Goal: Transaction & Acquisition: Purchase product/service

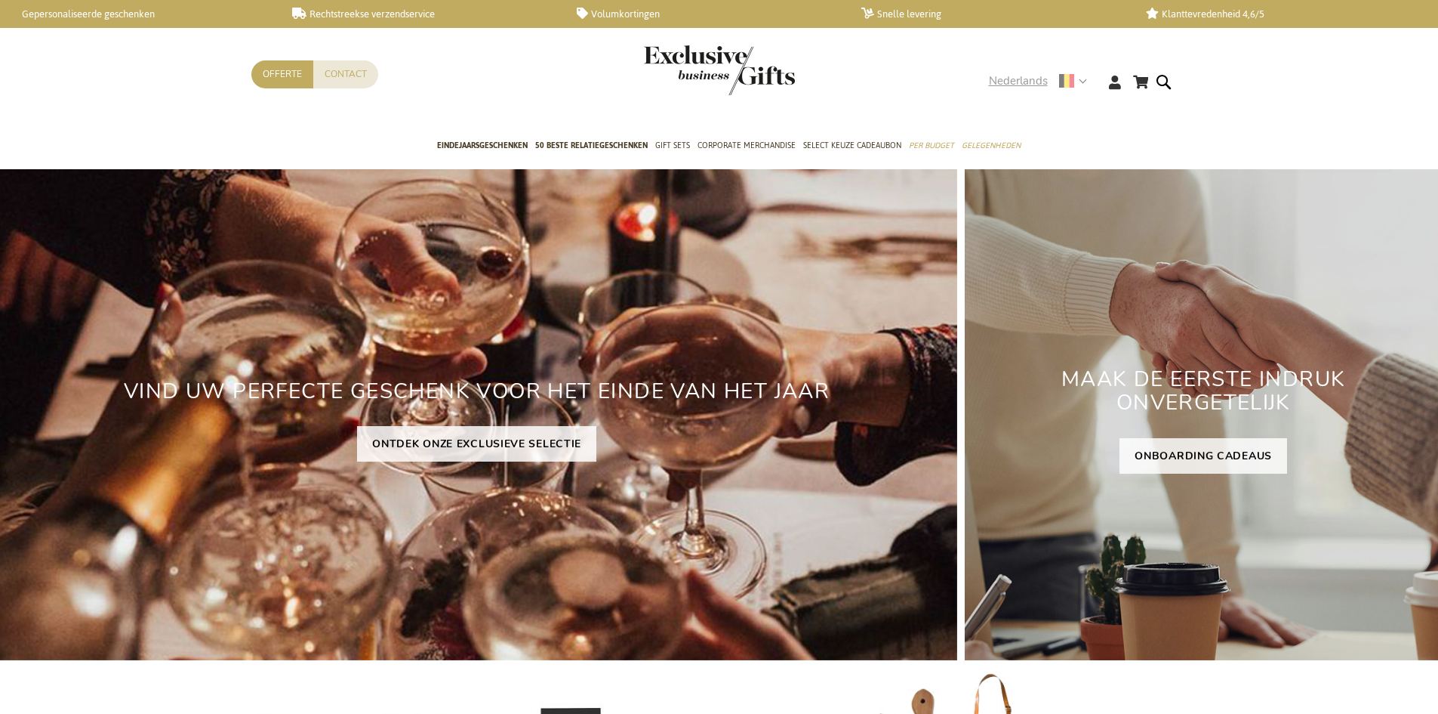
click at [1084, 85] on strong "Nederlands" at bounding box center [1037, 80] width 97 height 17
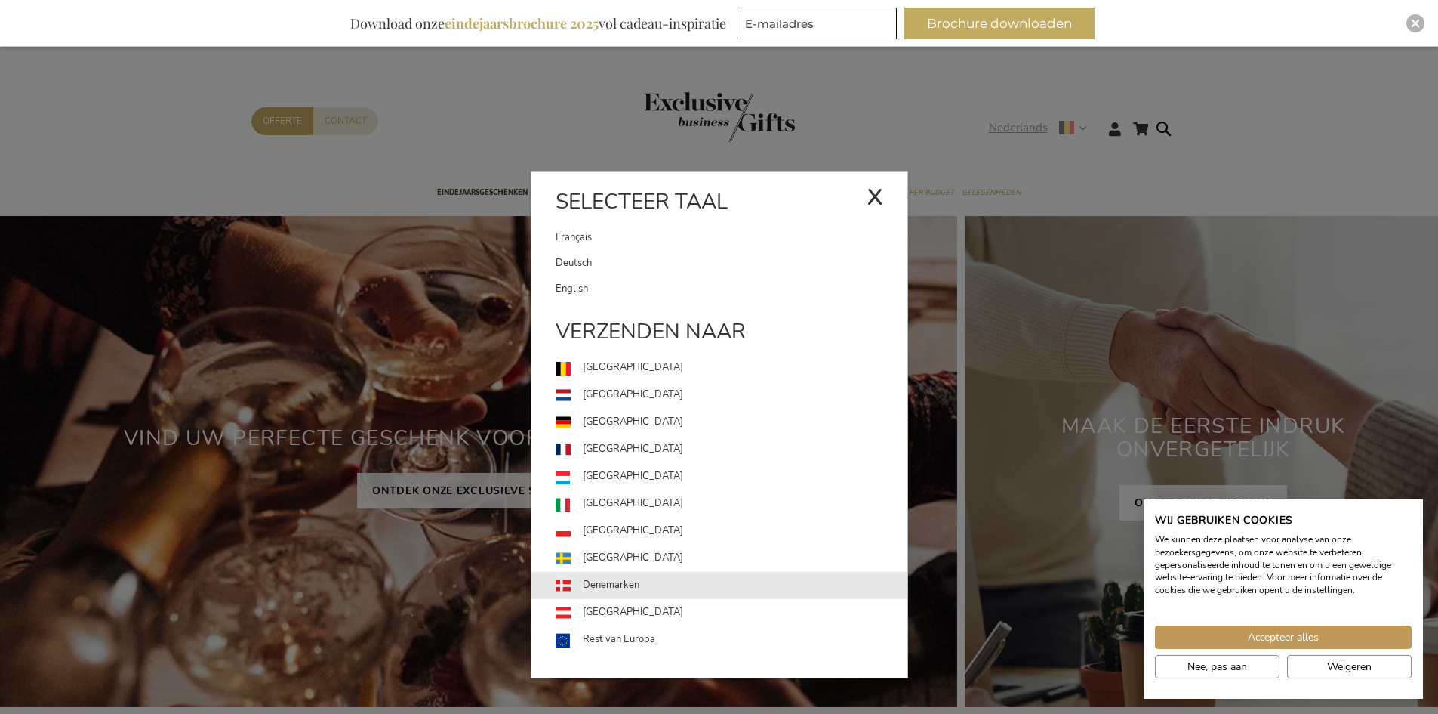
click at [594, 590] on link "Denemarken" at bounding box center [732, 585] width 352 height 27
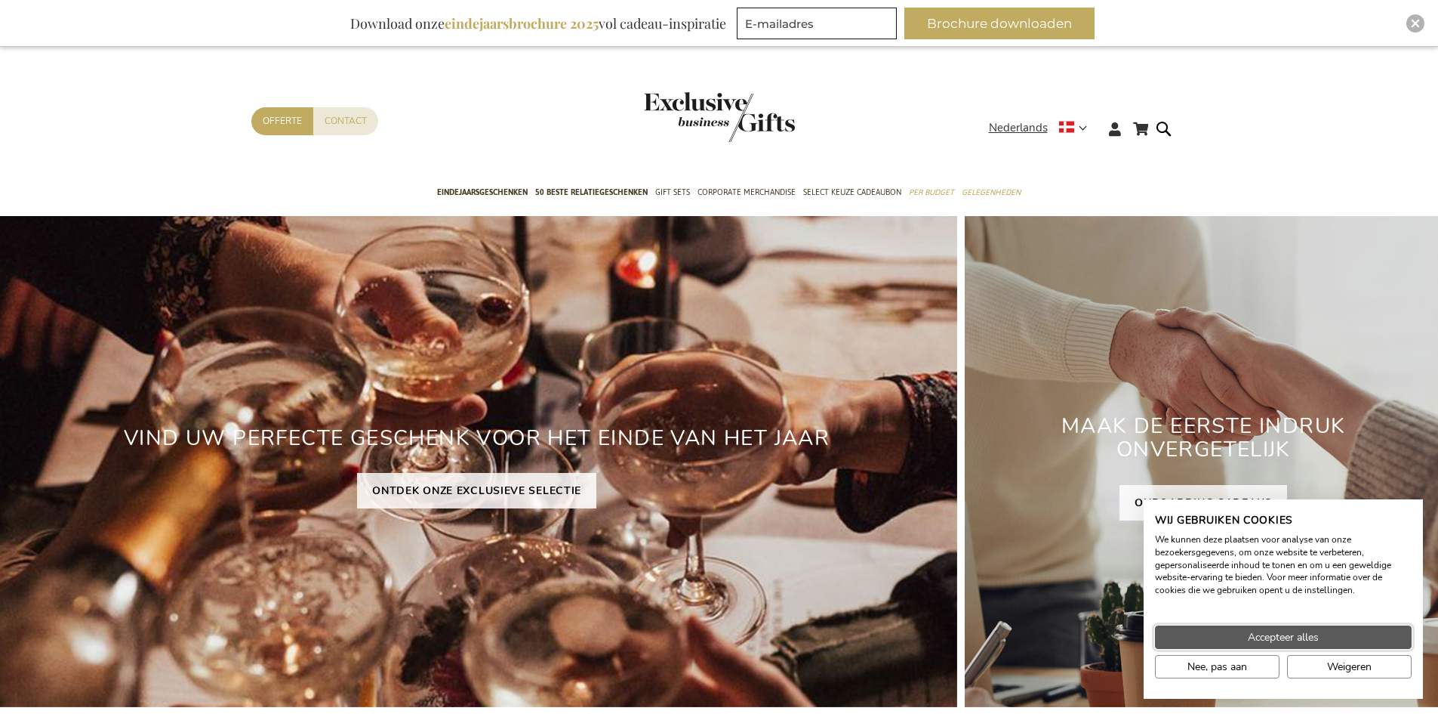
click at [1272, 643] on span "Accepteer alles" at bounding box center [1283, 637] width 71 height 16
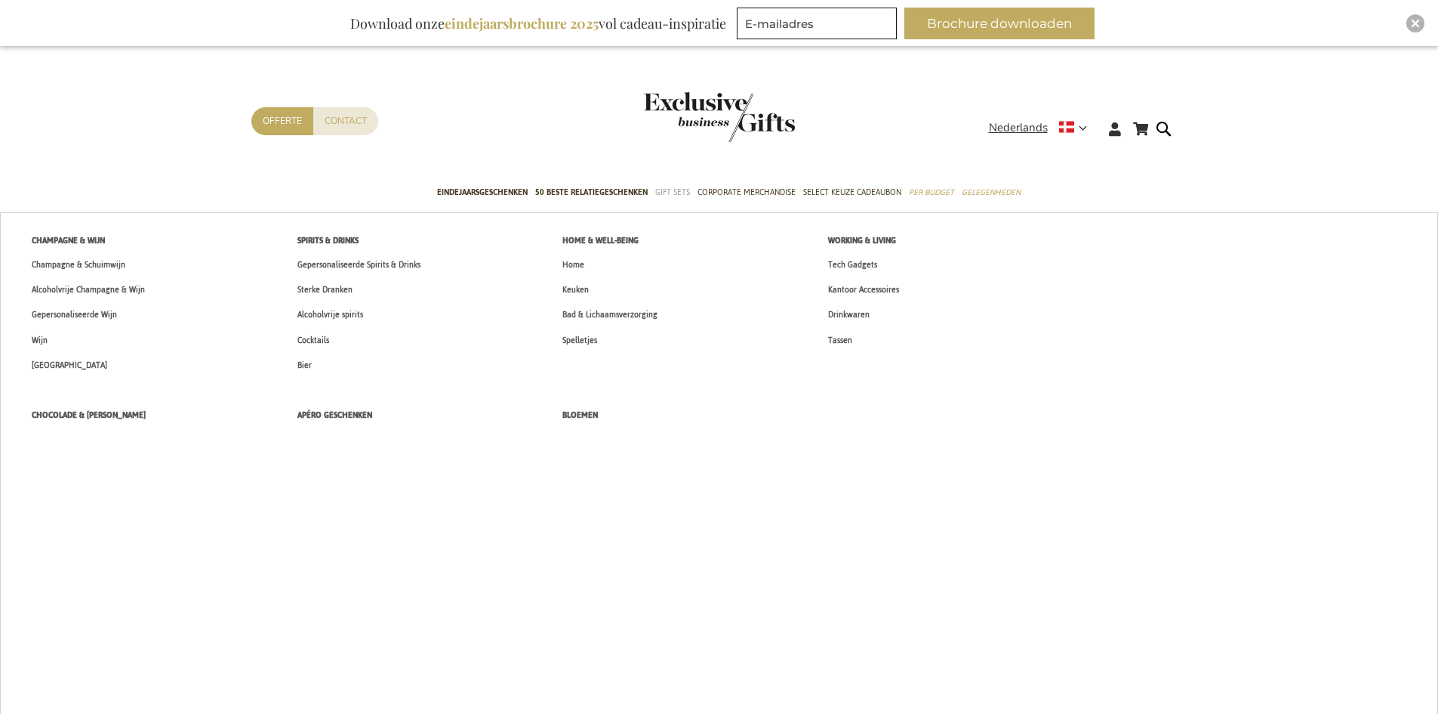
click at [673, 186] on span "Gift Sets" at bounding box center [672, 192] width 35 height 16
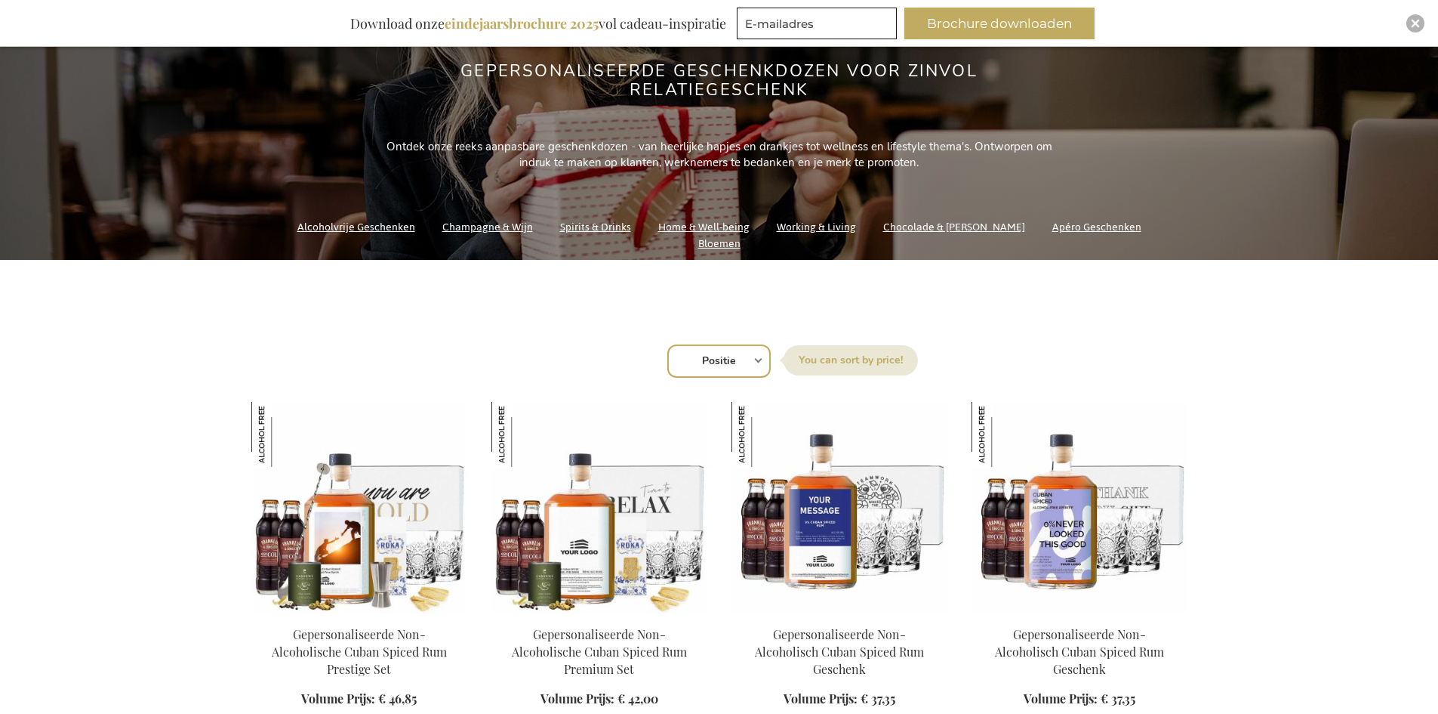
scroll to position [251, 0]
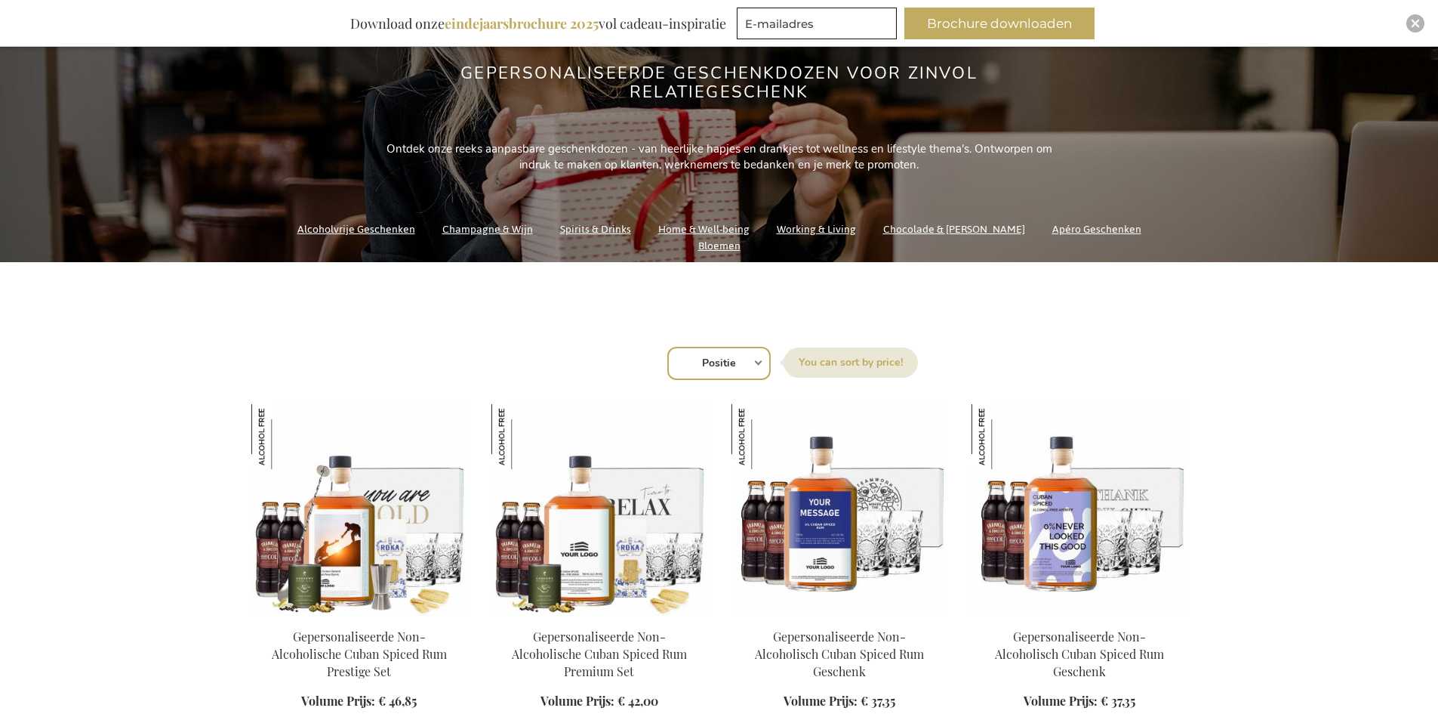
click at [944, 239] on link "Chocolade & [PERSON_NAME]" at bounding box center [954, 229] width 142 height 20
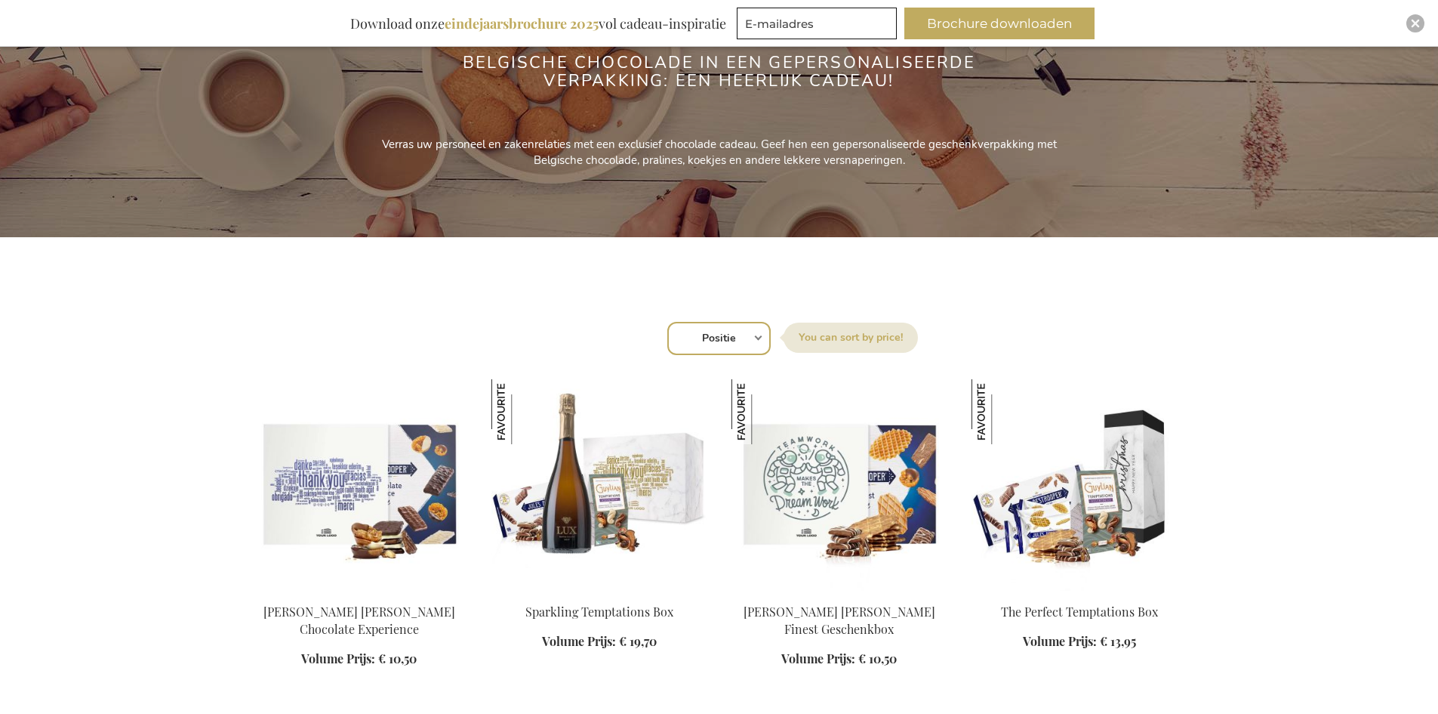
scroll to position [278, 0]
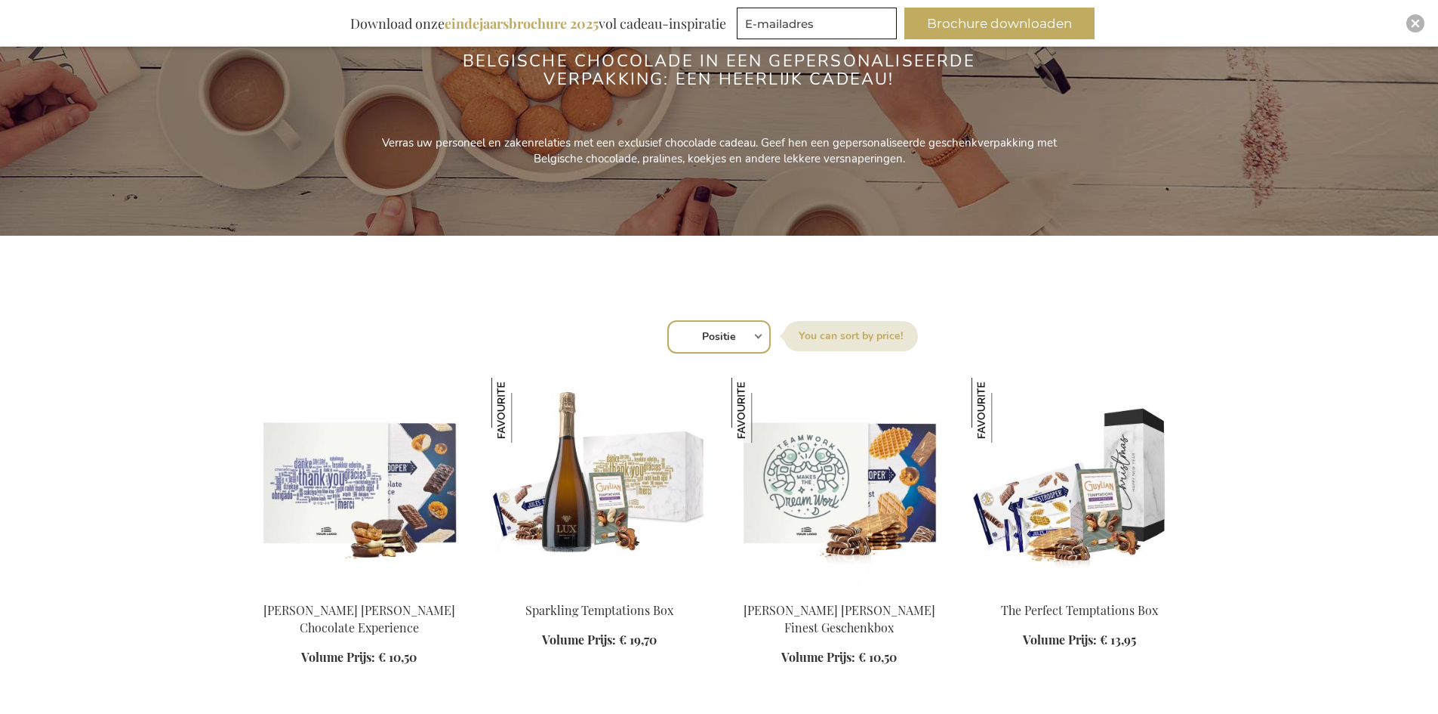
click at [748, 341] on select "Positie Best Sellers Meest bekeken Nieuw Biggest Saving Price: low to high Pric…" at bounding box center [718, 336] width 103 height 33
select select "price_asc"
click at [667, 320] on select "Positie Best Sellers Meest bekeken Nieuw Biggest Saving Price: low to high Pric…" at bounding box center [718, 336] width 103 height 33
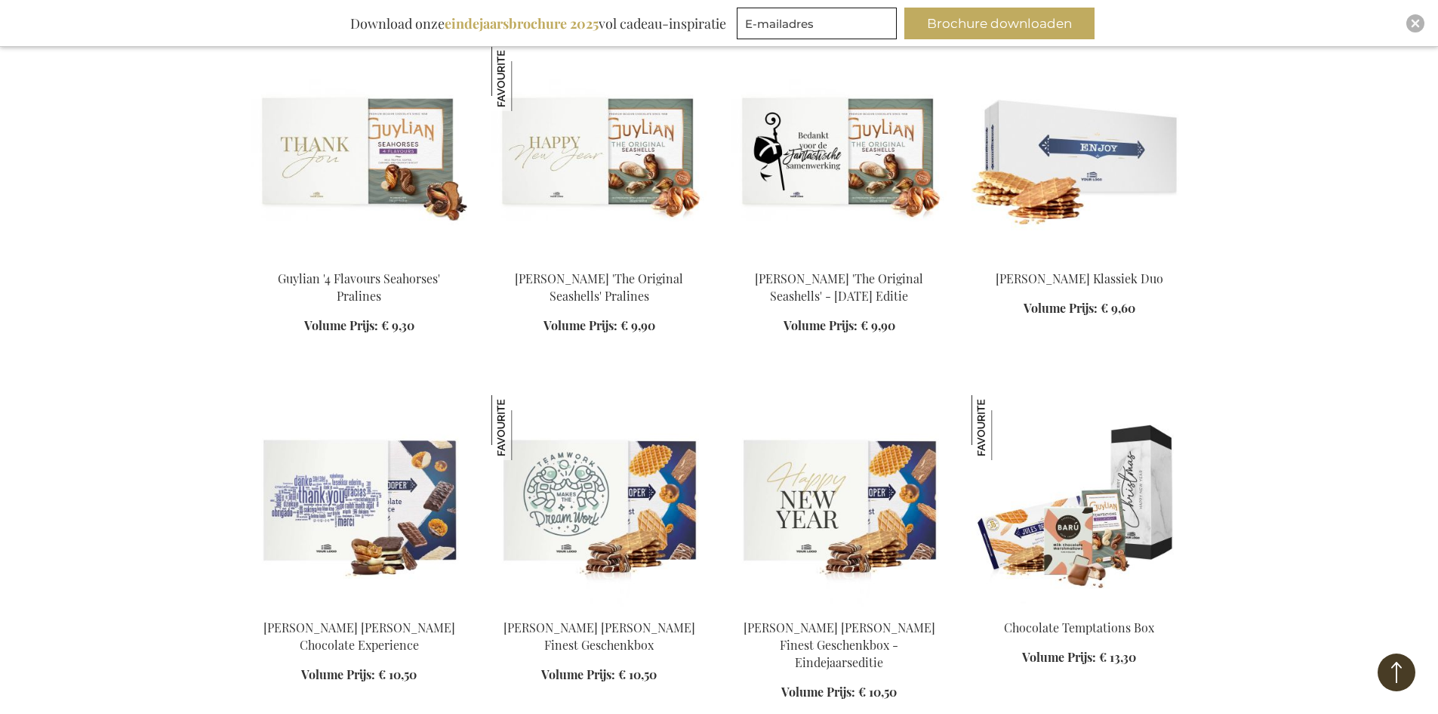
scroll to position [1228, 0]
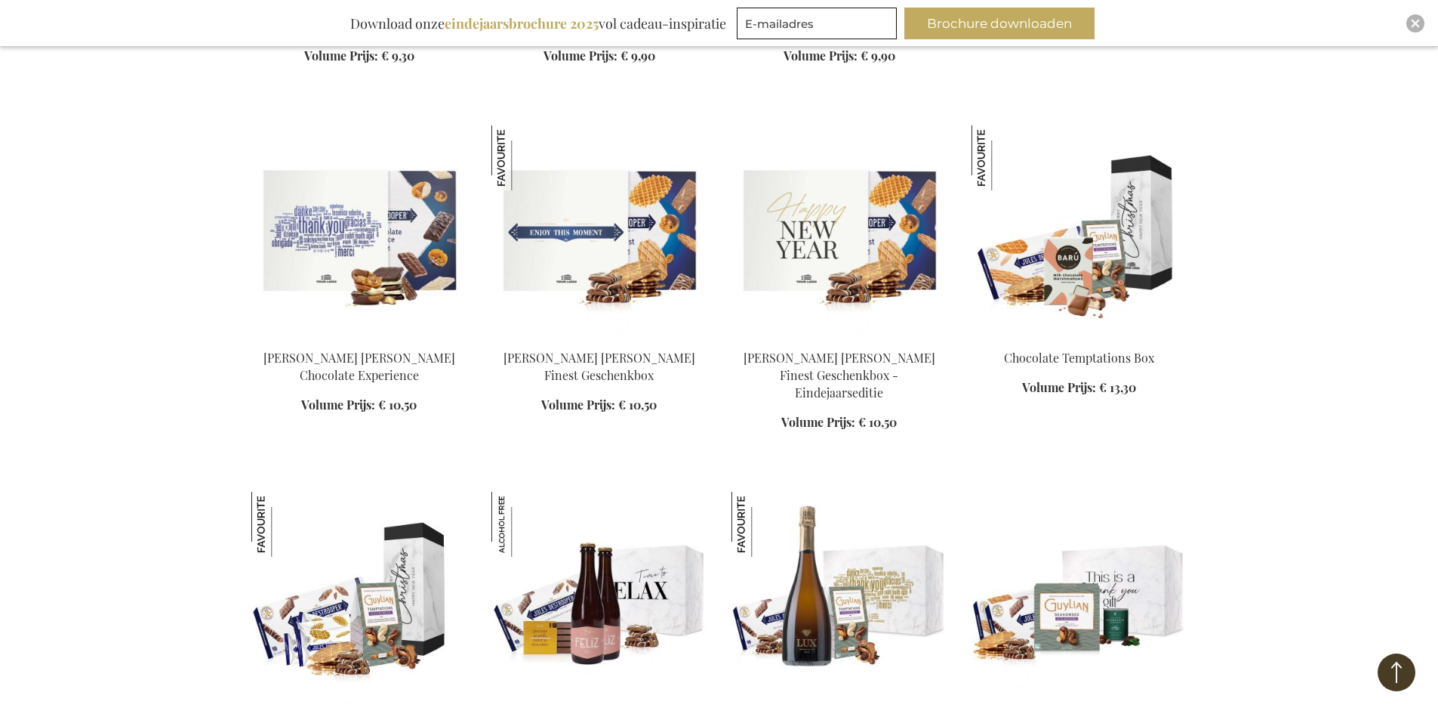
click at [580, 264] on img at bounding box center [600, 230] width 216 height 211
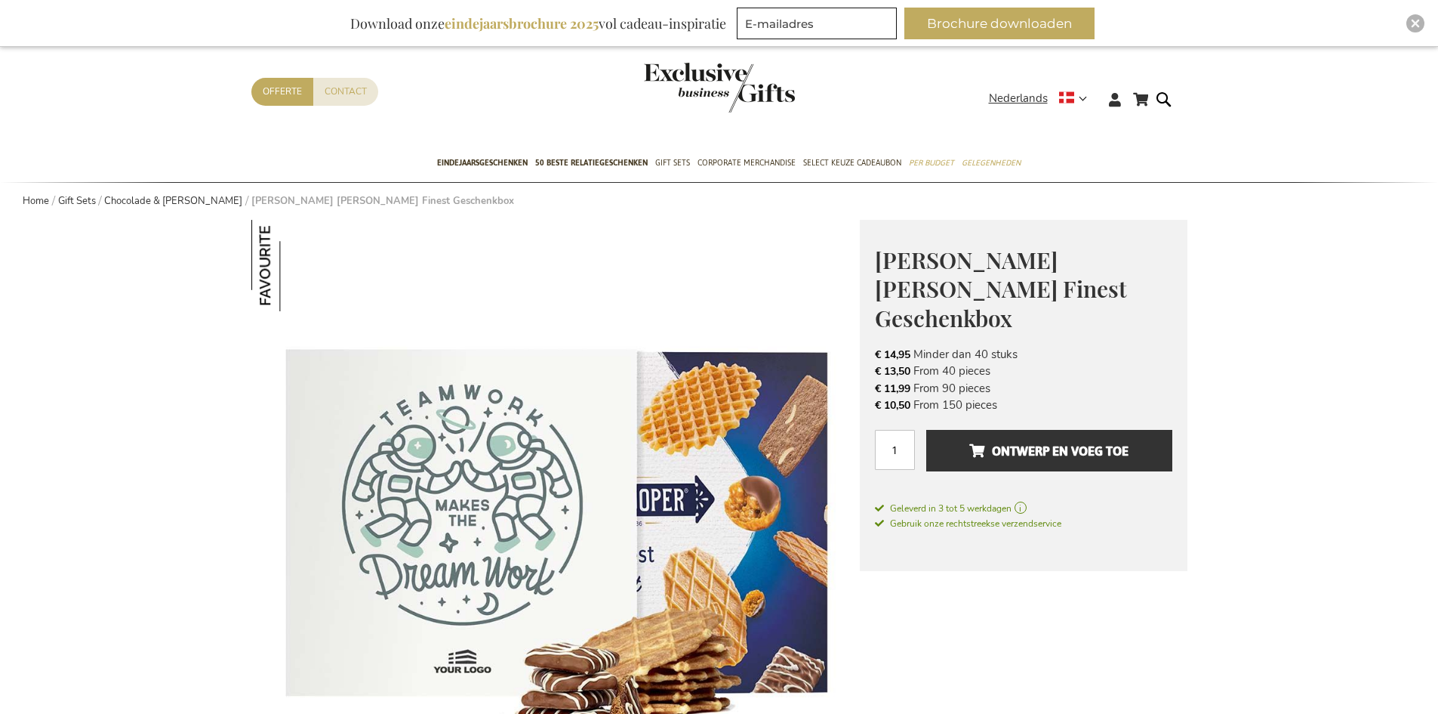
scroll to position [32, 0]
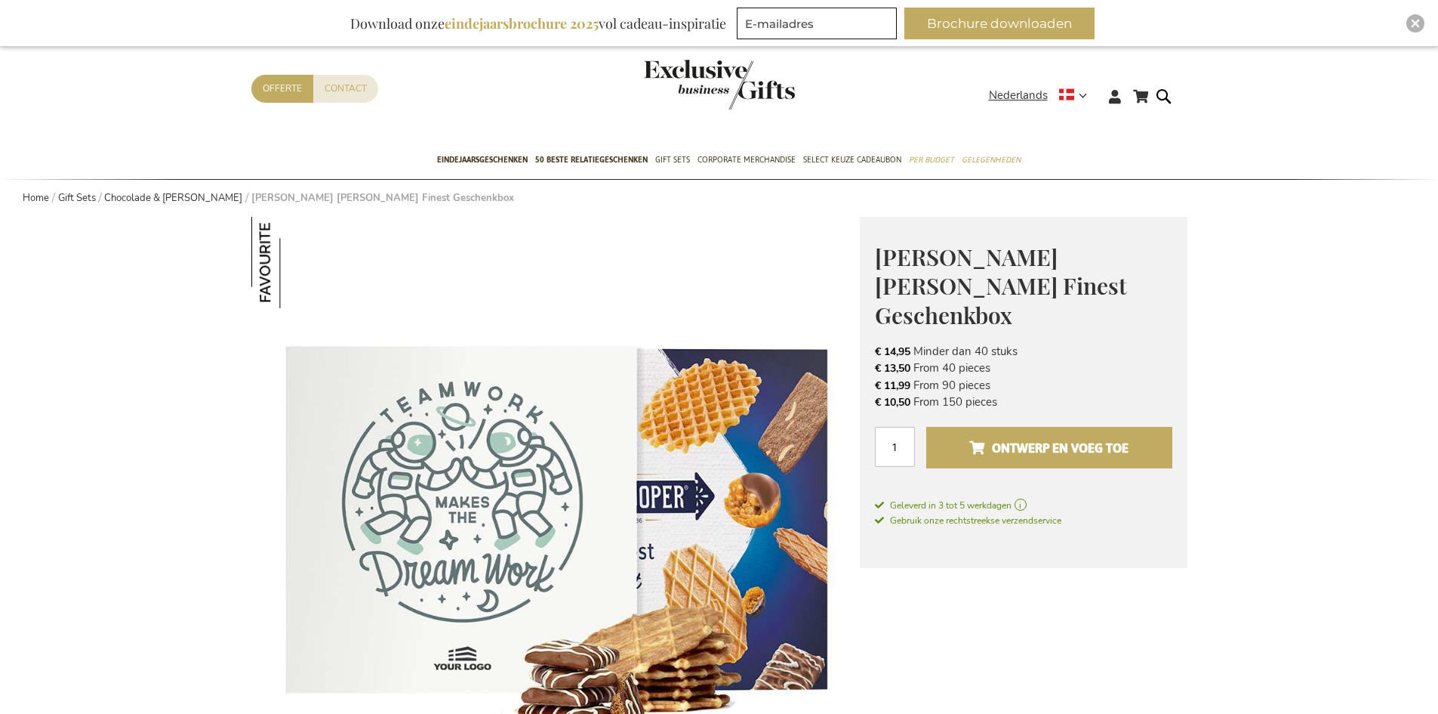
click at [1001, 436] on span "Ontwerp en voeg toe" at bounding box center [1048, 448] width 159 height 24
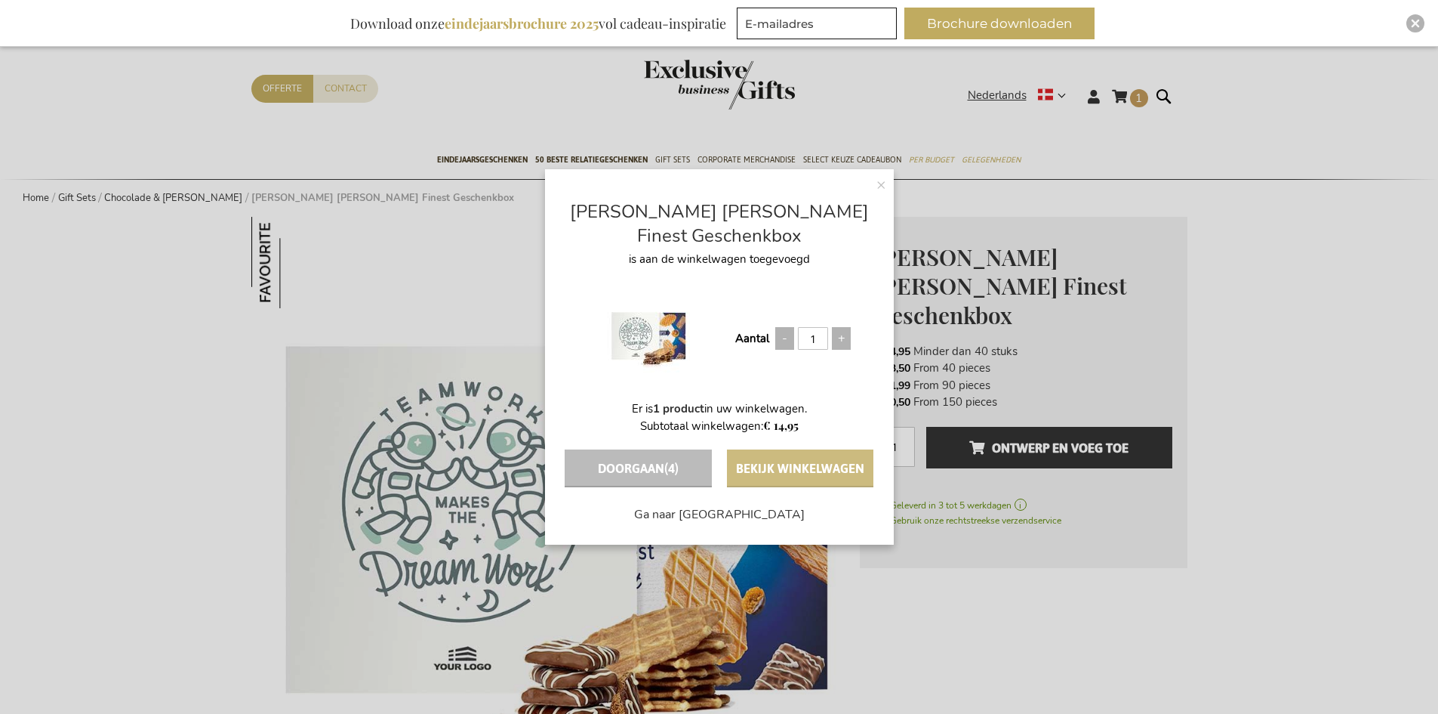
click at [820, 462] on button "Bekijk winkelwagen" at bounding box center [800, 468] width 146 height 38
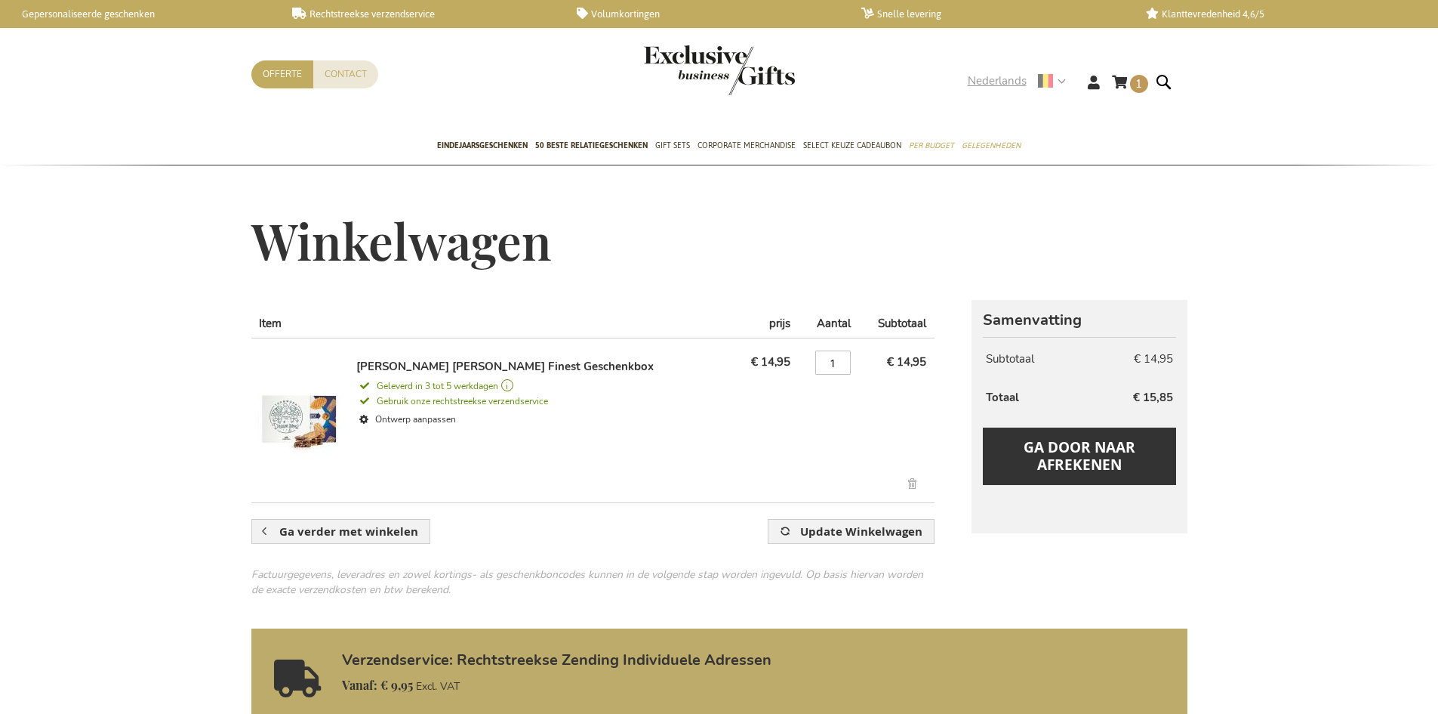
click at [1056, 83] on strong "Nederlands" at bounding box center [1016, 80] width 97 height 17
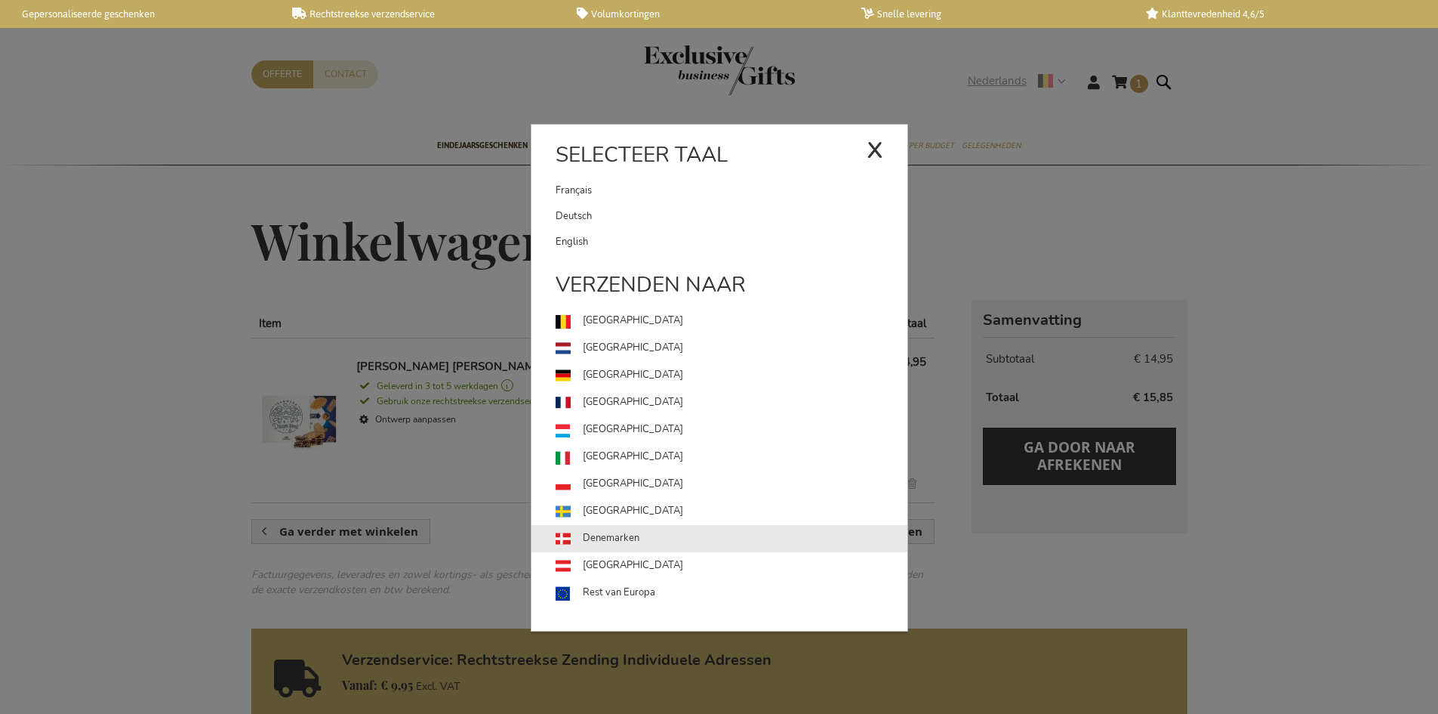
click at [600, 550] on link "Denemarken" at bounding box center [732, 538] width 352 height 27
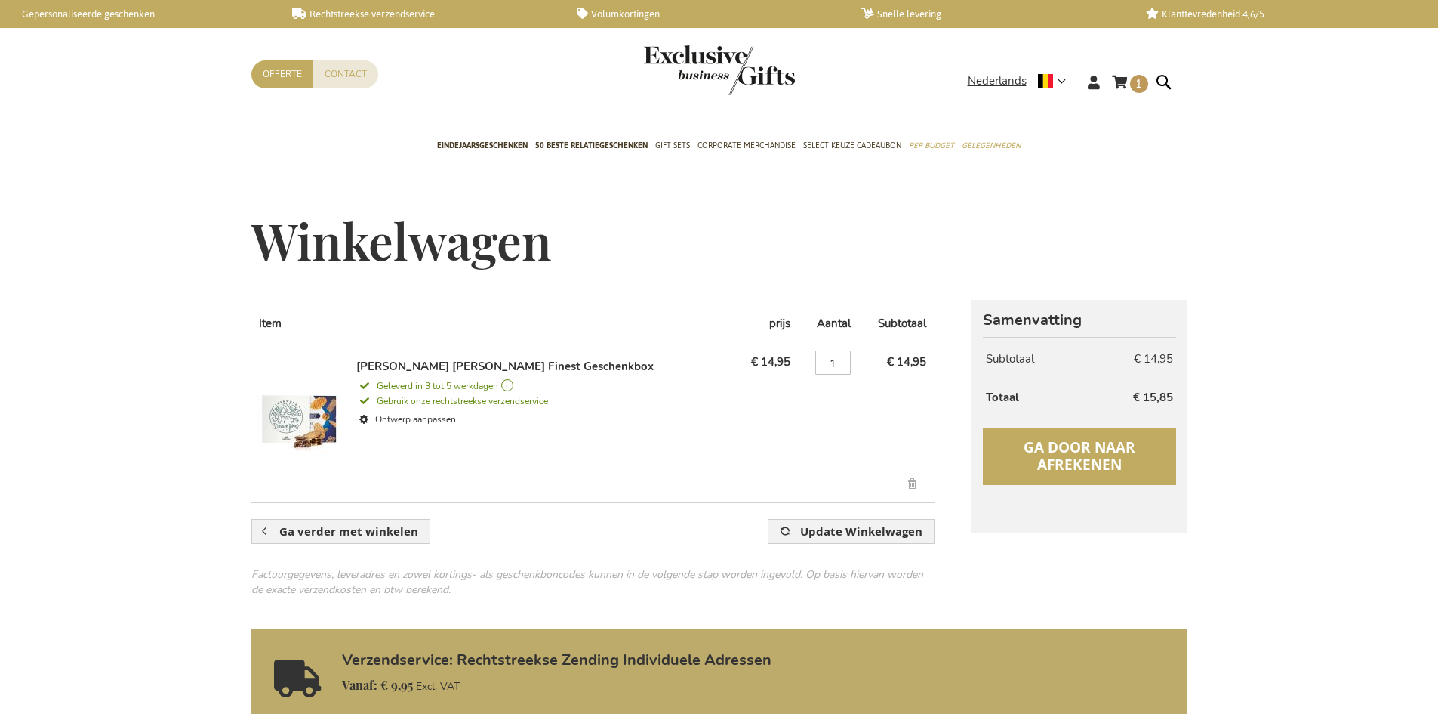
click at [1062, 445] on span "Ga door naar afrekenen" at bounding box center [1080, 455] width 112 height 37
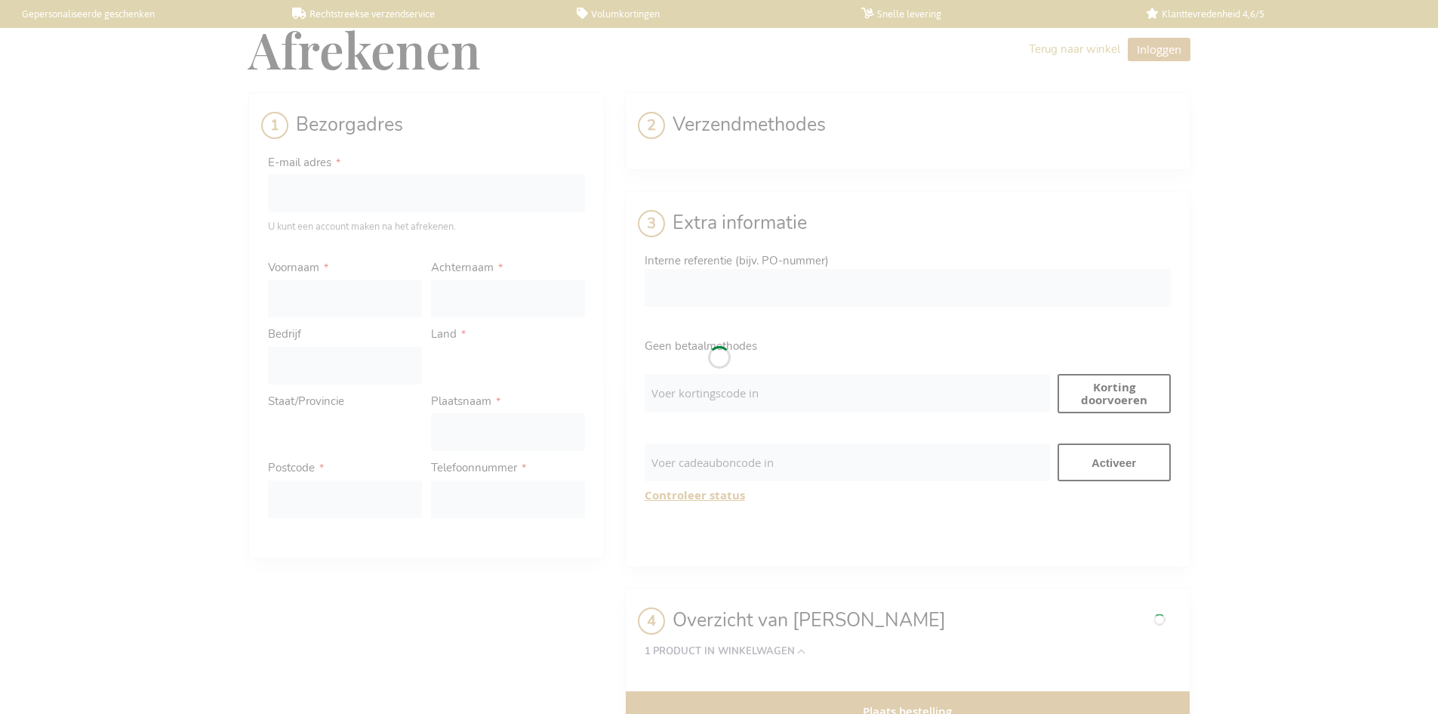
select select "BE"
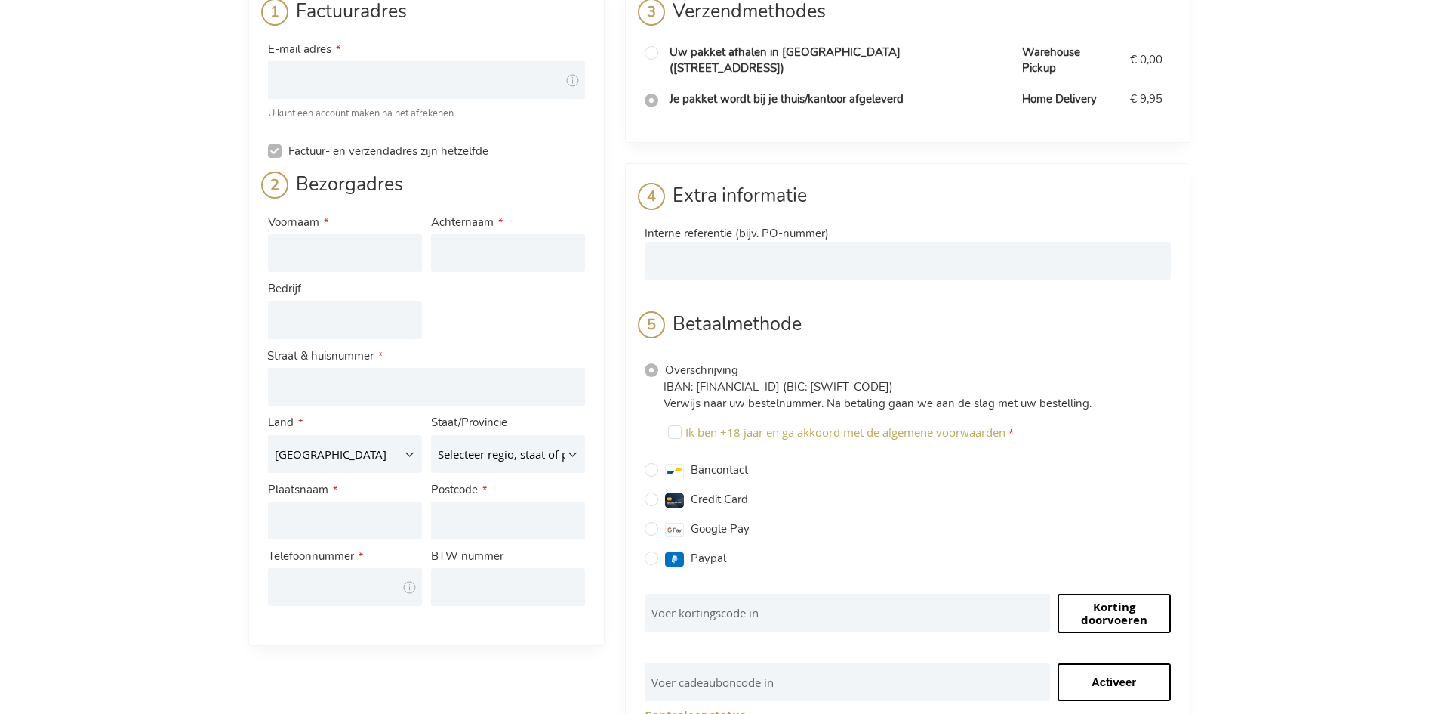
scroll to position [115, 0]
click at [415, 458] on select "[GEOGRAPHIC_DATA] [GEOGRAPHIC_DATA] [GEOGRAPHIC_DATA] [GEOGRAPHIC_DATA] [GEOGRA…" at bounding box center [345, 452] width 154 height 38
click at [184, 529] on div "Afrekenen Terug naar winkel Inloggen Sluiten Inloggen E-mail adres Wachtwoord I…" at bounding box center [719, 537] width 1438 height 1304
click at [494, 468] on select "Selecteer regio, staat of provincie. [GEOGRAPHIC_DATA] [GEOGRAPHIC_DATA] wallon…" at bounding box center [508, 452] width 154 height 38
click at [185, 465] on div "Afrekenen Terug naar winkel Inloggen Sluiten Inloggen E-mail adres Wachtwoord I…" at bounding box center [719, 537] width 1438 height 1304
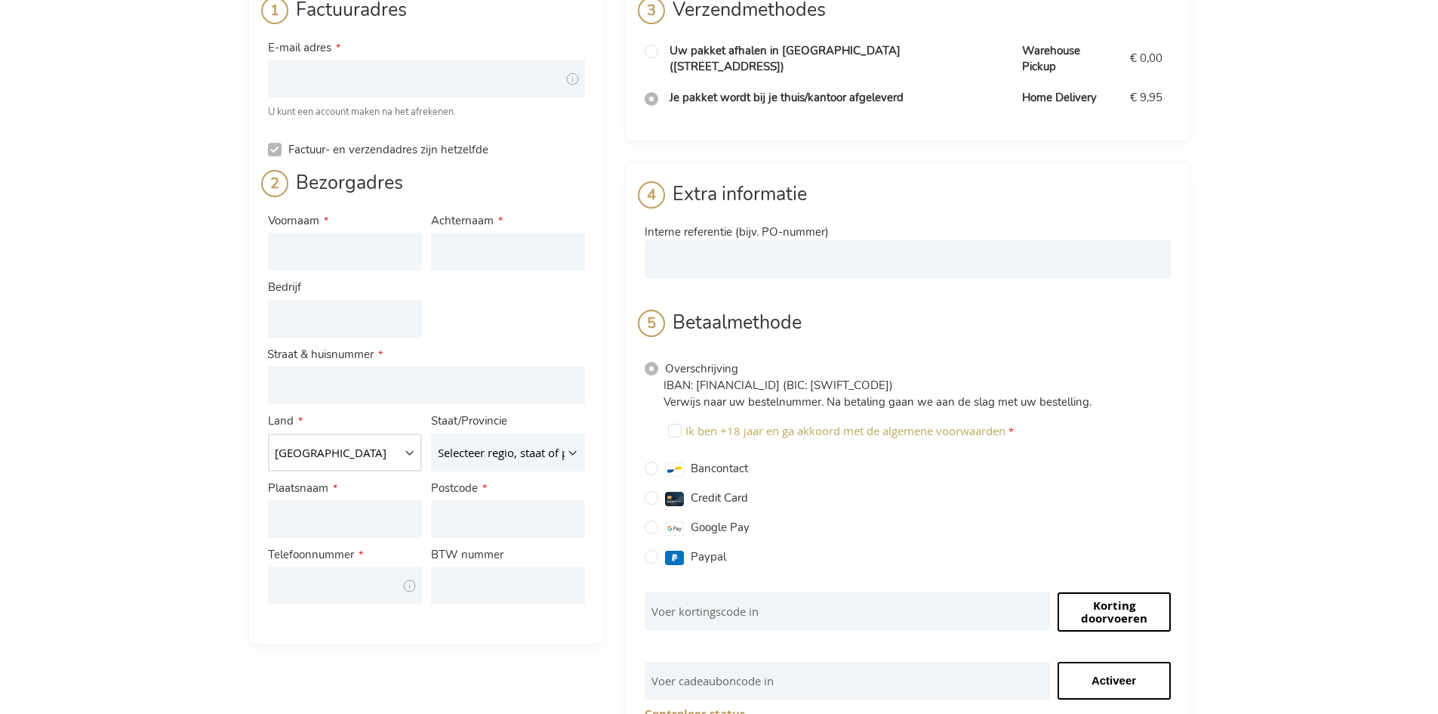
click at [311, 455] on select "België Duitsland Frankrijk Italië Luxemburg Nederland Oostenrijk" at bounding box center [345, 452] width 154 height 38
click at [158, 487] on div "Afrekenen Terug naar winkel Inloggen Sluiten Inloggen E-mail adres Wachtwoord I…" at bounding box center [719, 537] width 1438 height 1304
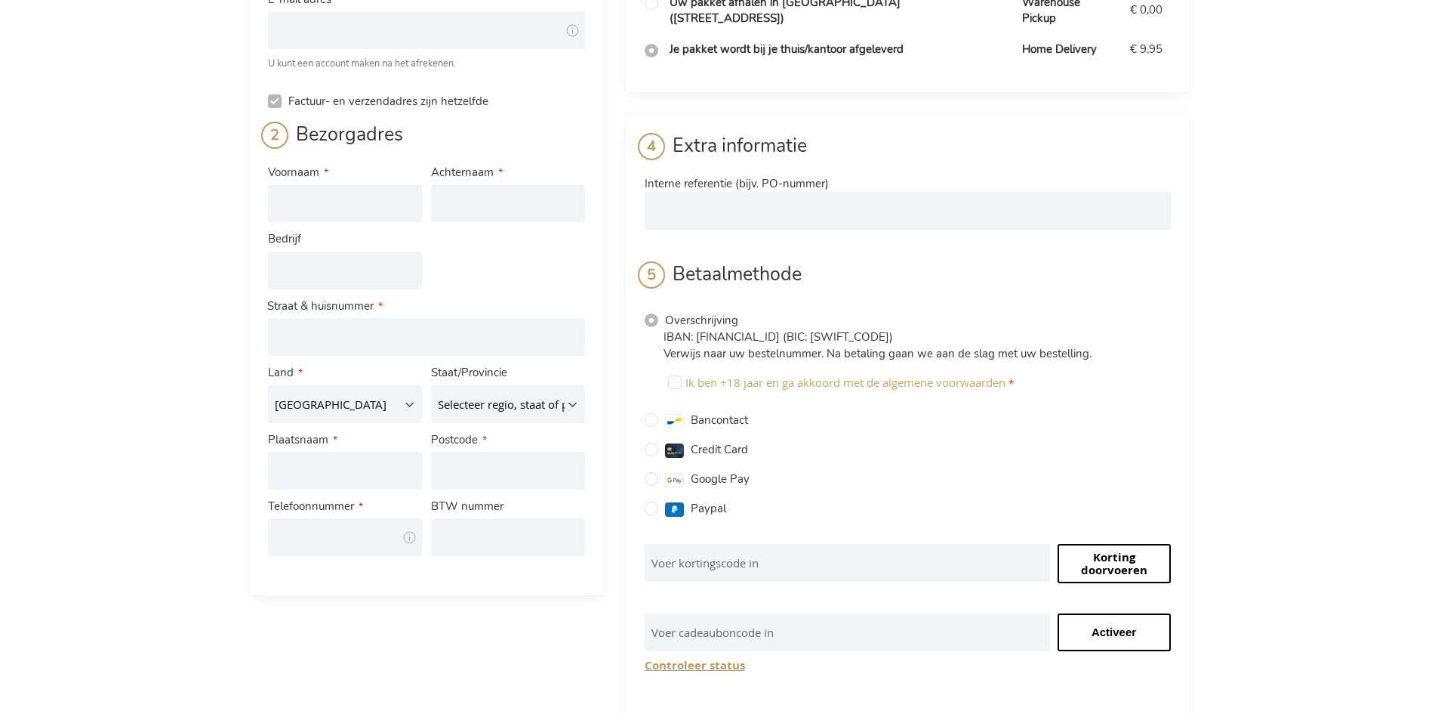
scroll to position [0, 0]
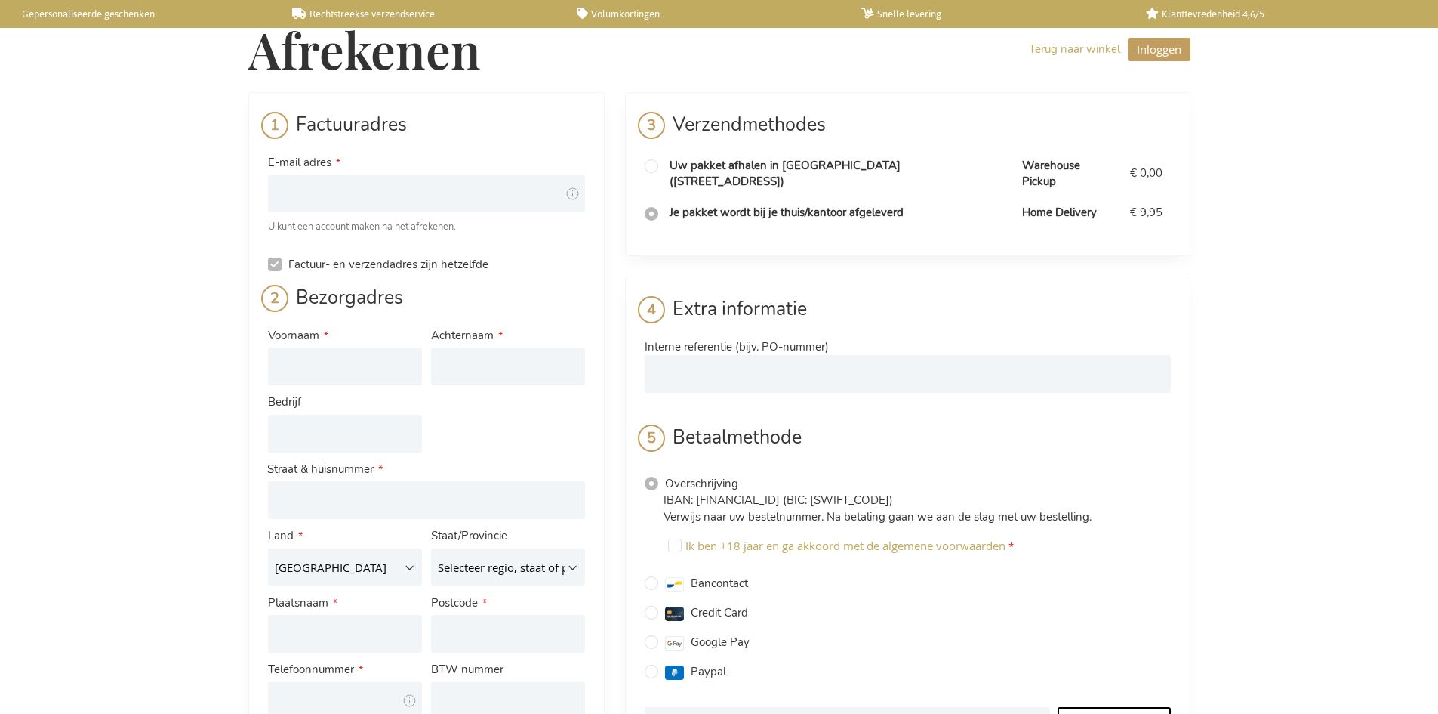
click at [325, 9] on link "Rechtstreekse verzendservice" at bounding box center [422, 14] width 260 height 13
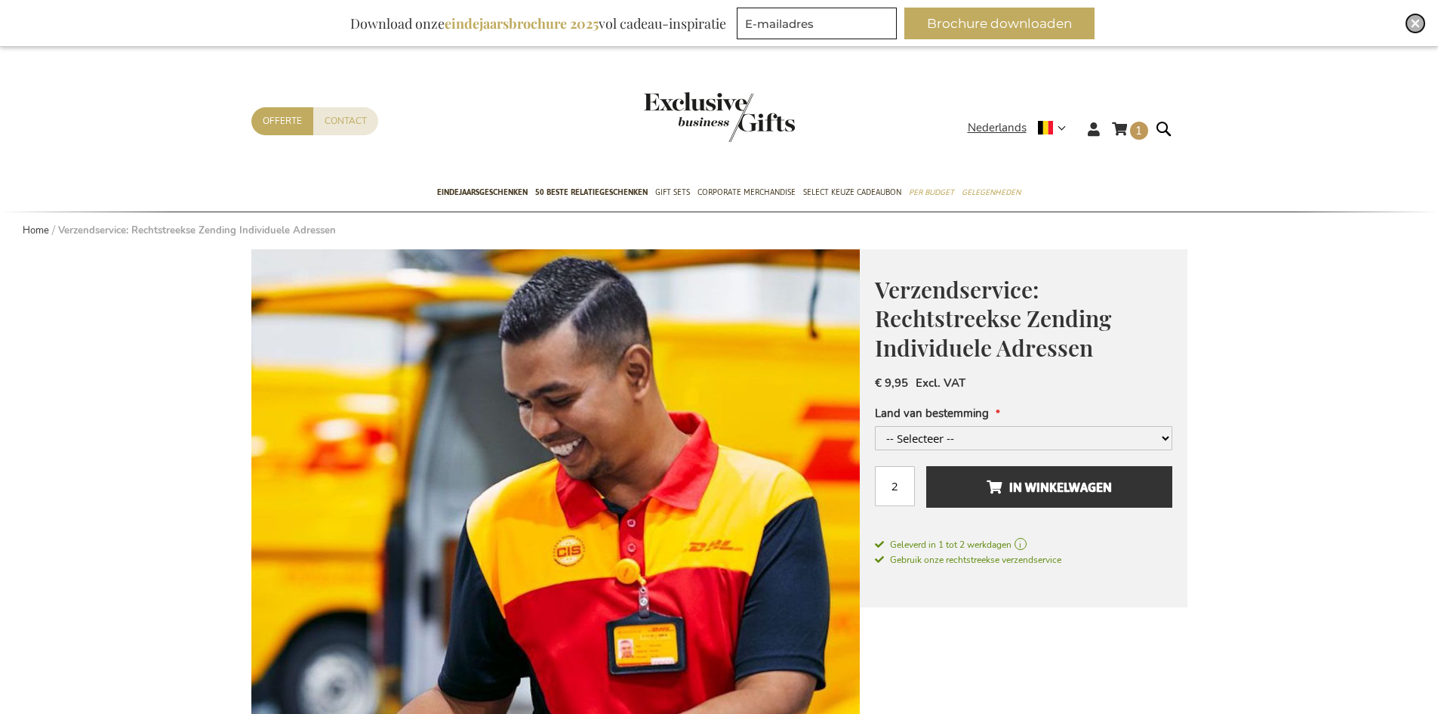
click at [1417, 26] on img "Close" at bounding box center [1415, 23] width 9 height 9
